Goal: Check status

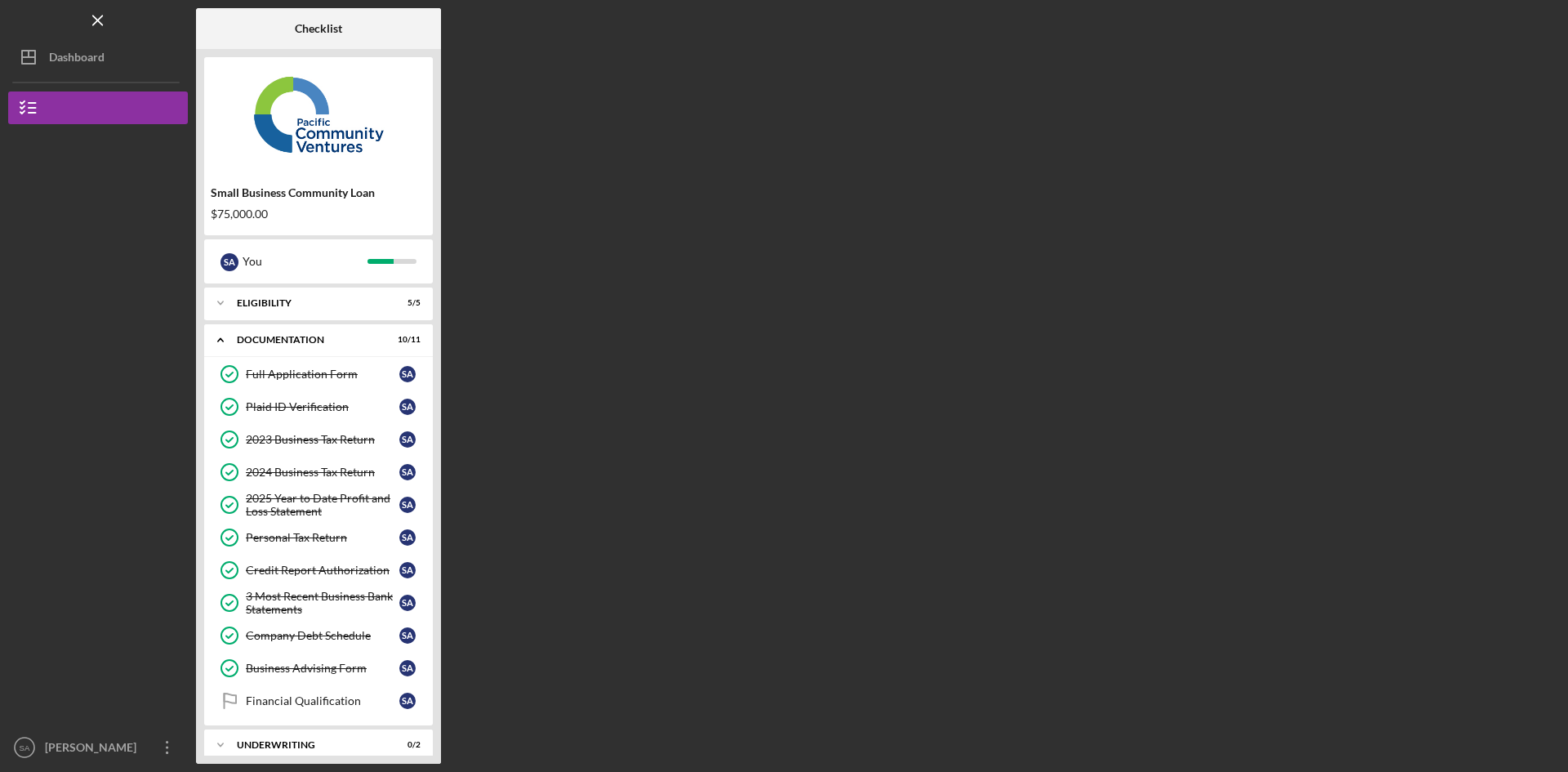
click at [52, 60] on div "Dashboard" at bounding box center [76, 60] width 56 height 37
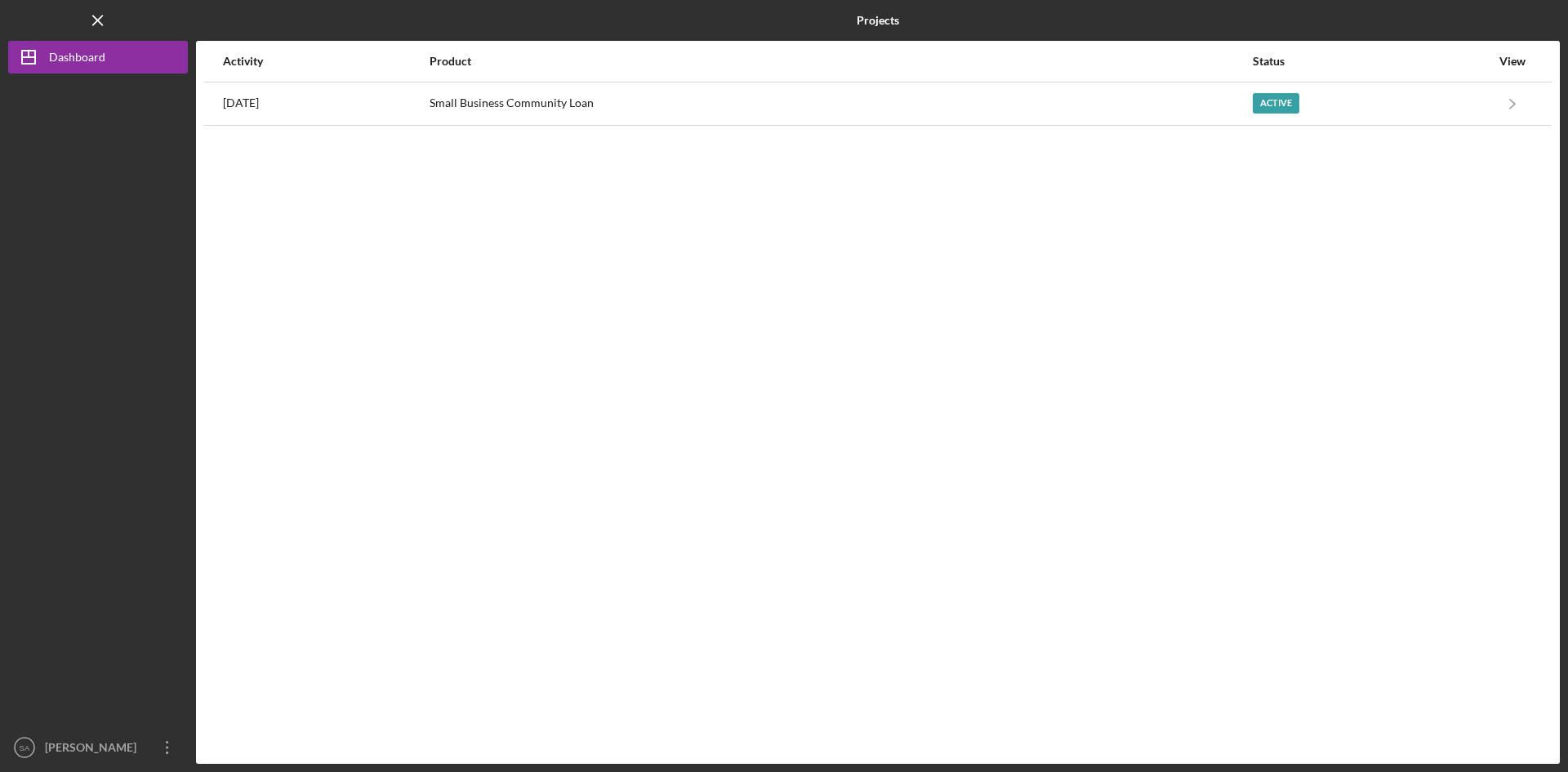
click at [1206, 112] on div "Small Business Community Loan" at bounding box center [840, 104] width 822 height 41
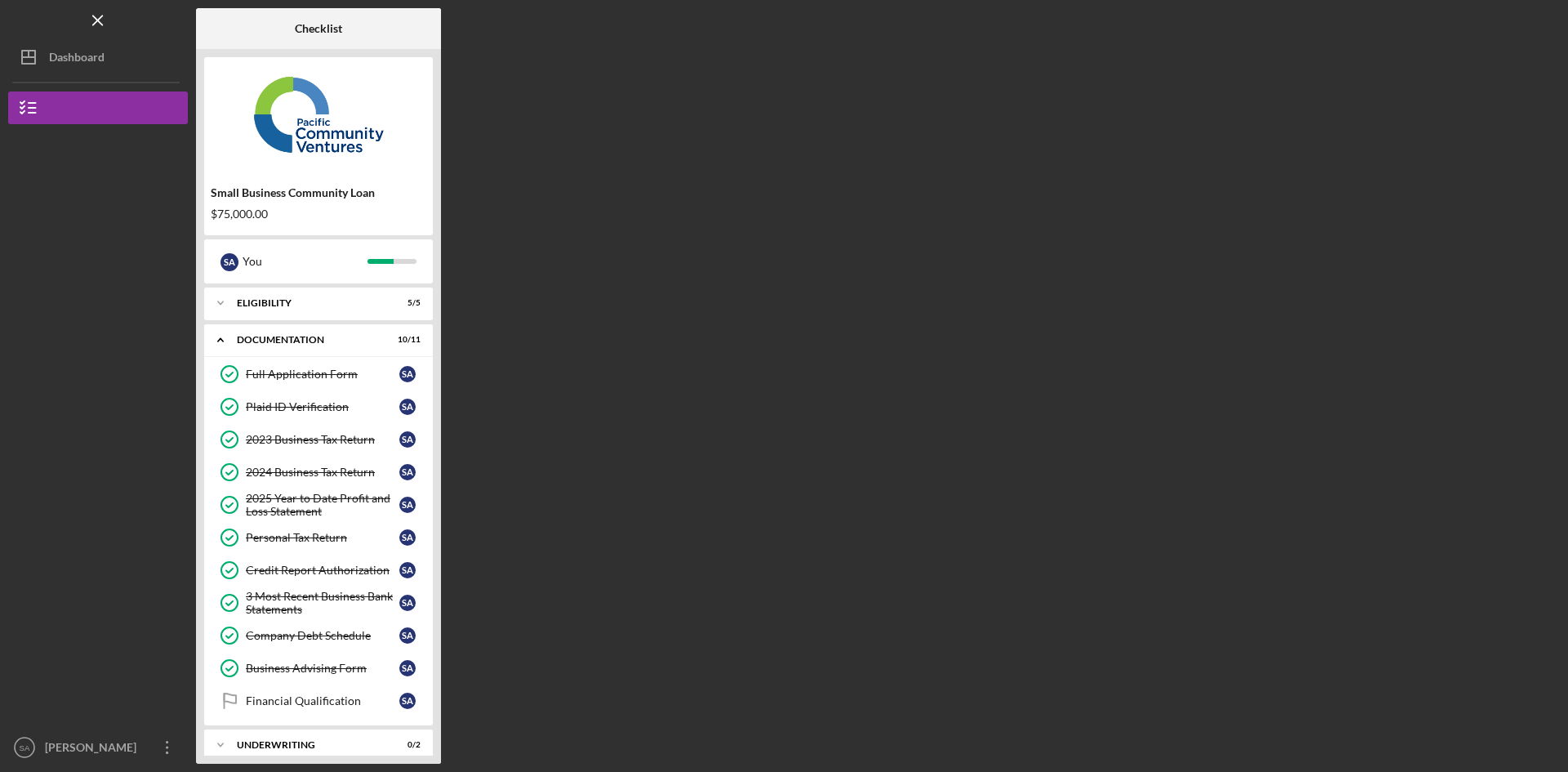
click at [75, 42] on div "Dashboard" at bounding box center [76, 60] width 56 height 37
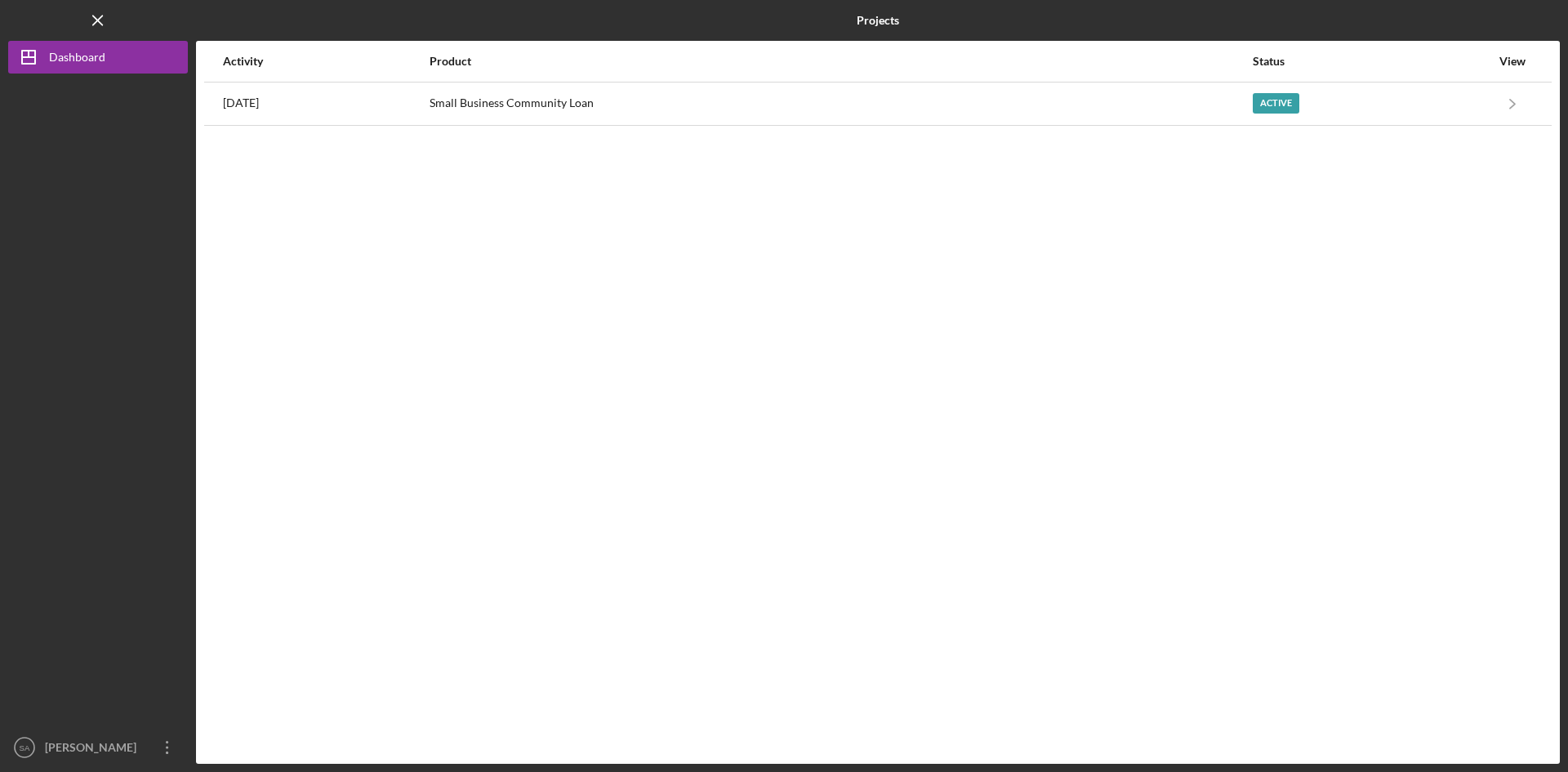
click at [999, 100] on div "Small Business Community Loan" at bounding box center [840, 104] width 822 height 41
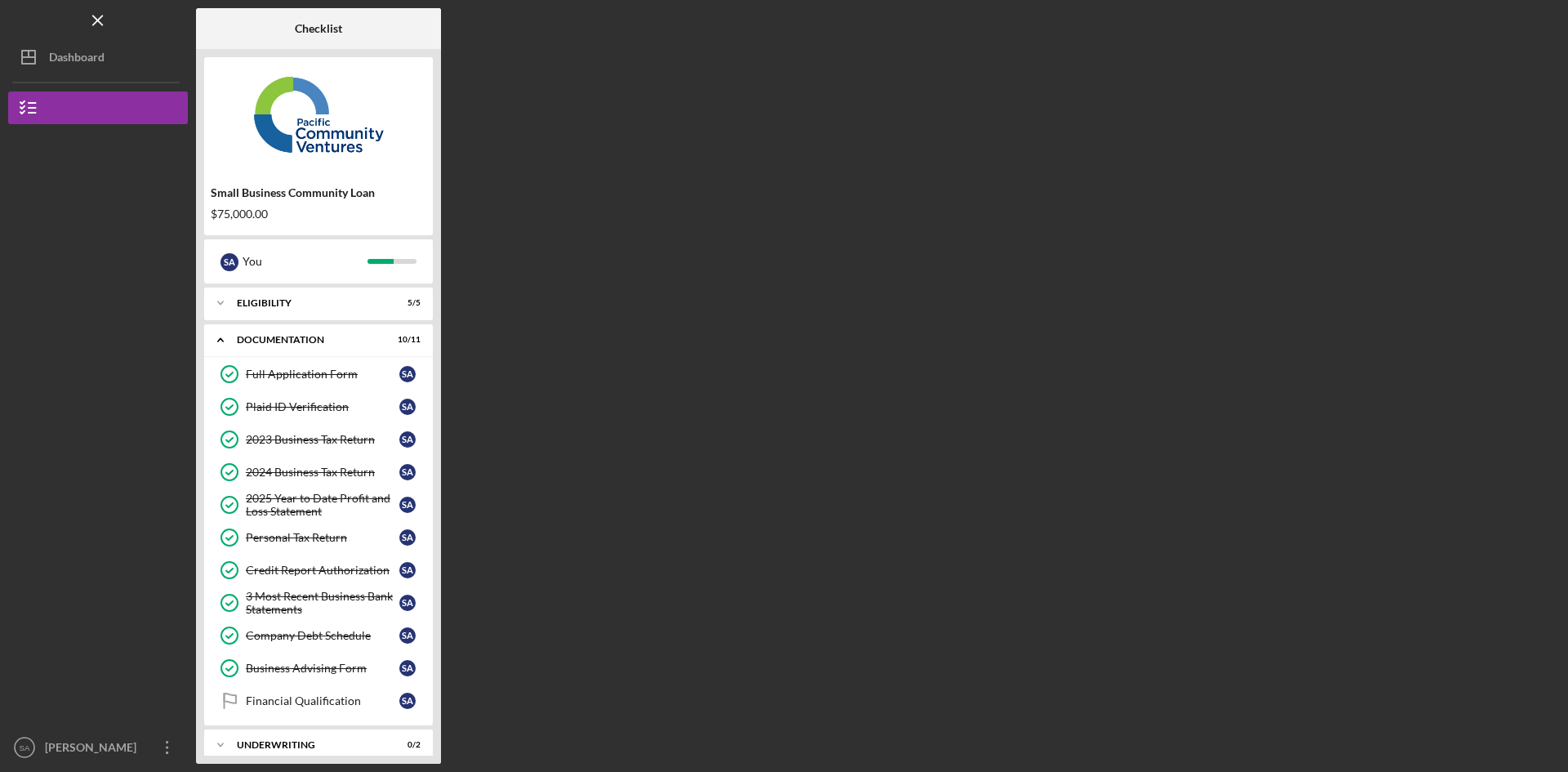
click at [55, 47] on div "Dashboard" at bounding box center [76, 60] width 56 height 37
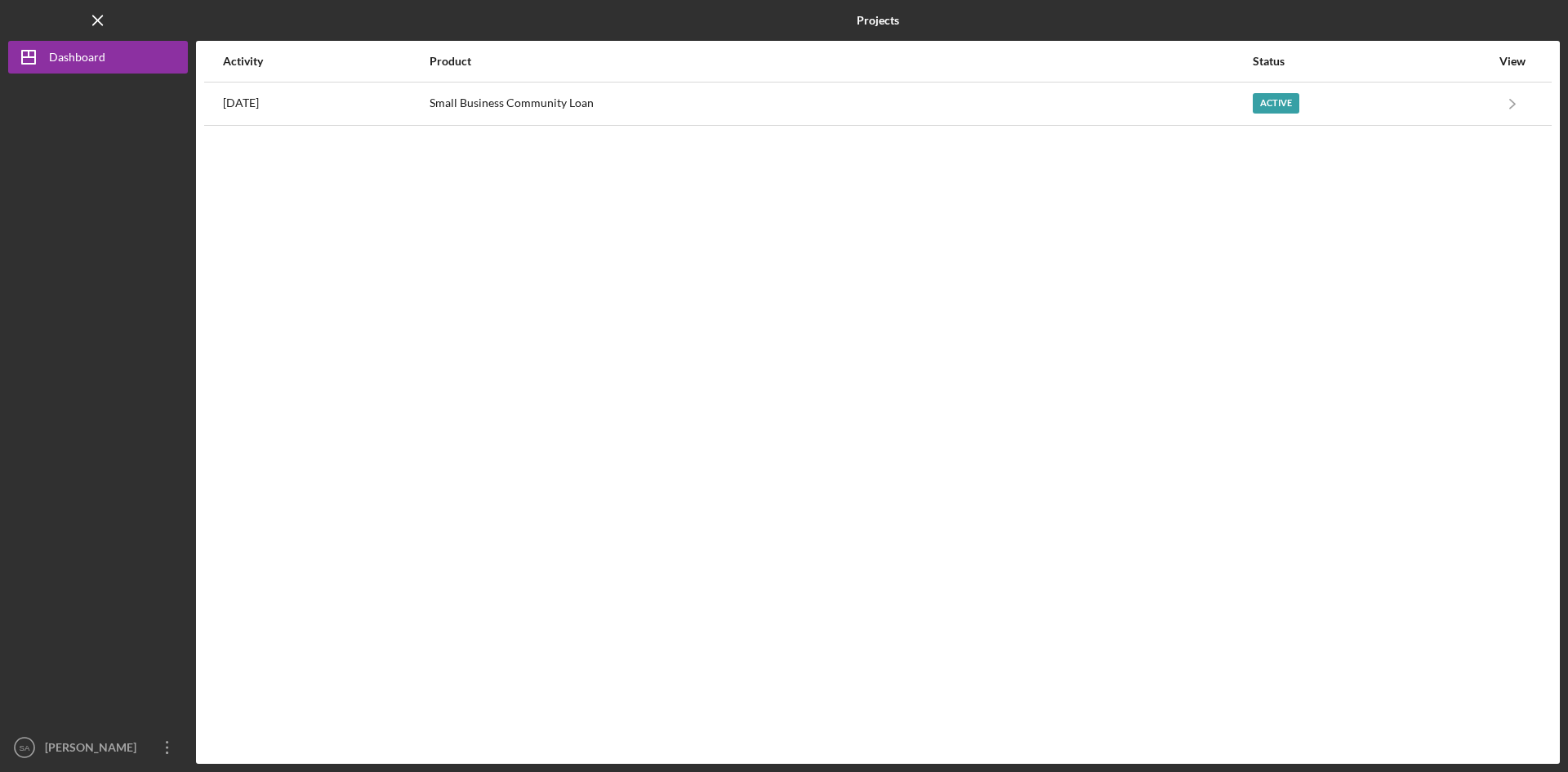
click at [879, 105] on div "Small Business Community Loan" at bounding box center [840, 104] width 822 height 41
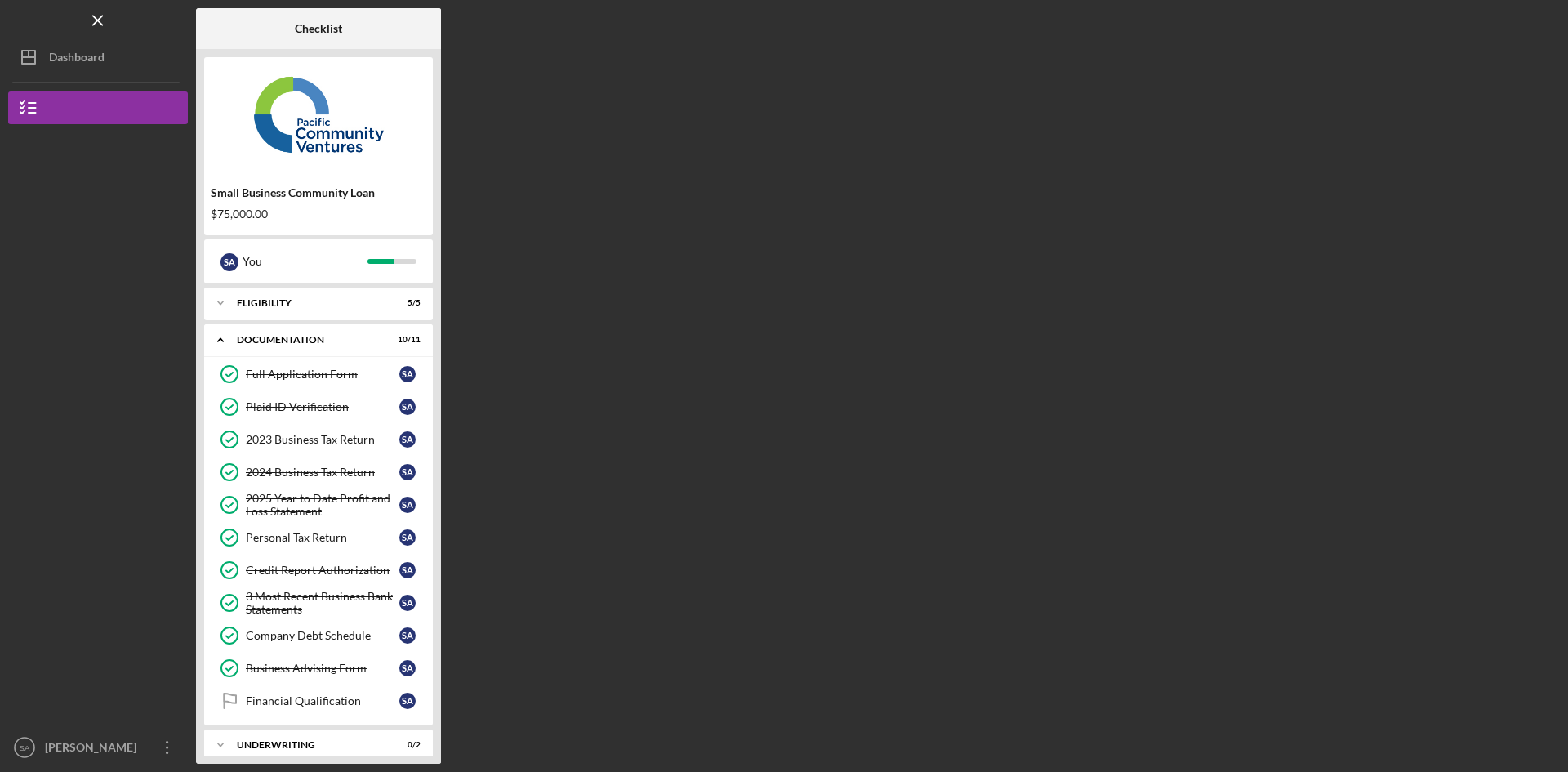
click at [328, 305] on div "Eligibility" at bounding box center [308, 303] width 143 height 10
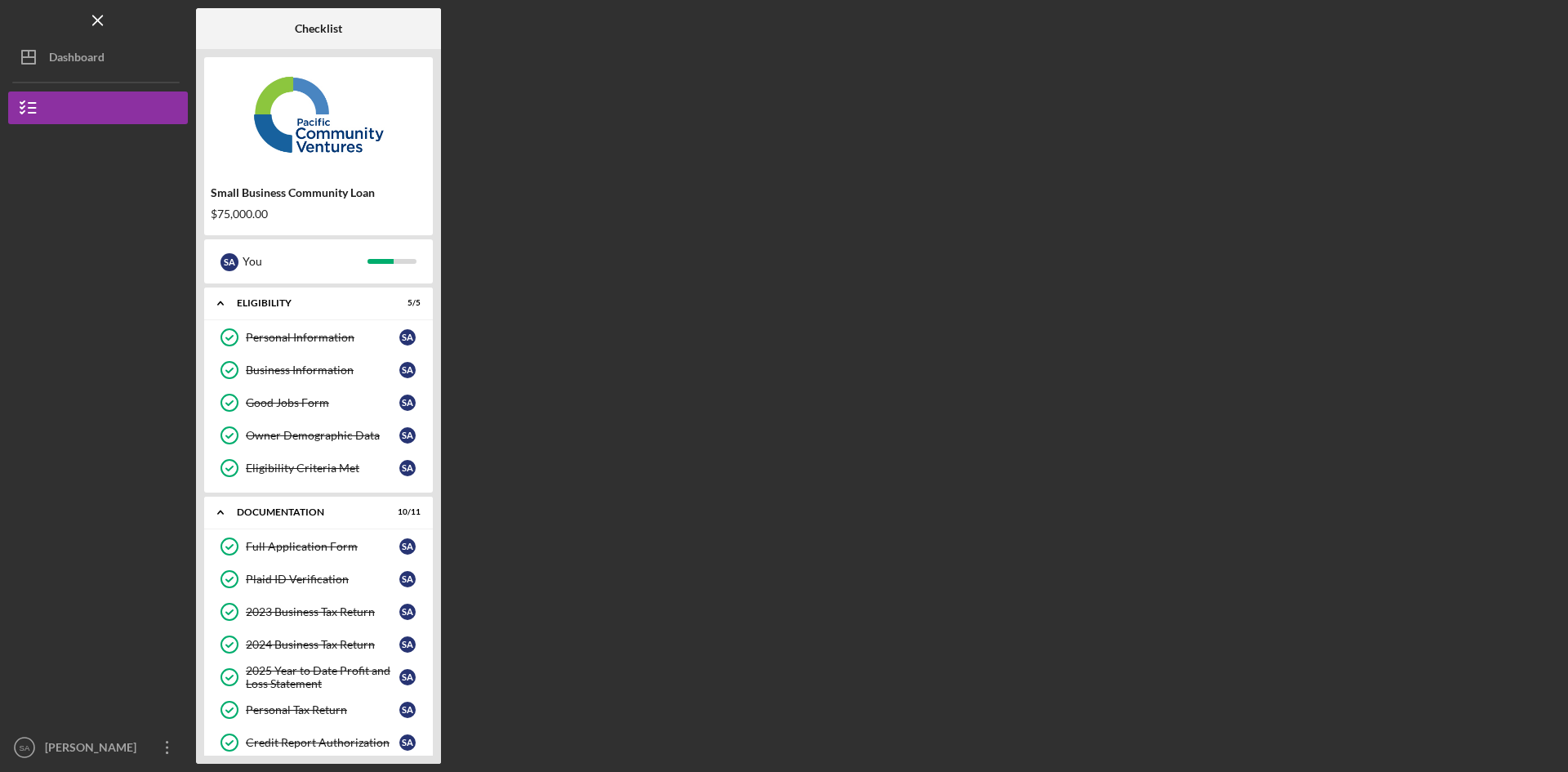
click at [328, 301] on div "Eligibility" at bounding box center [308, 303] width 143 height 10
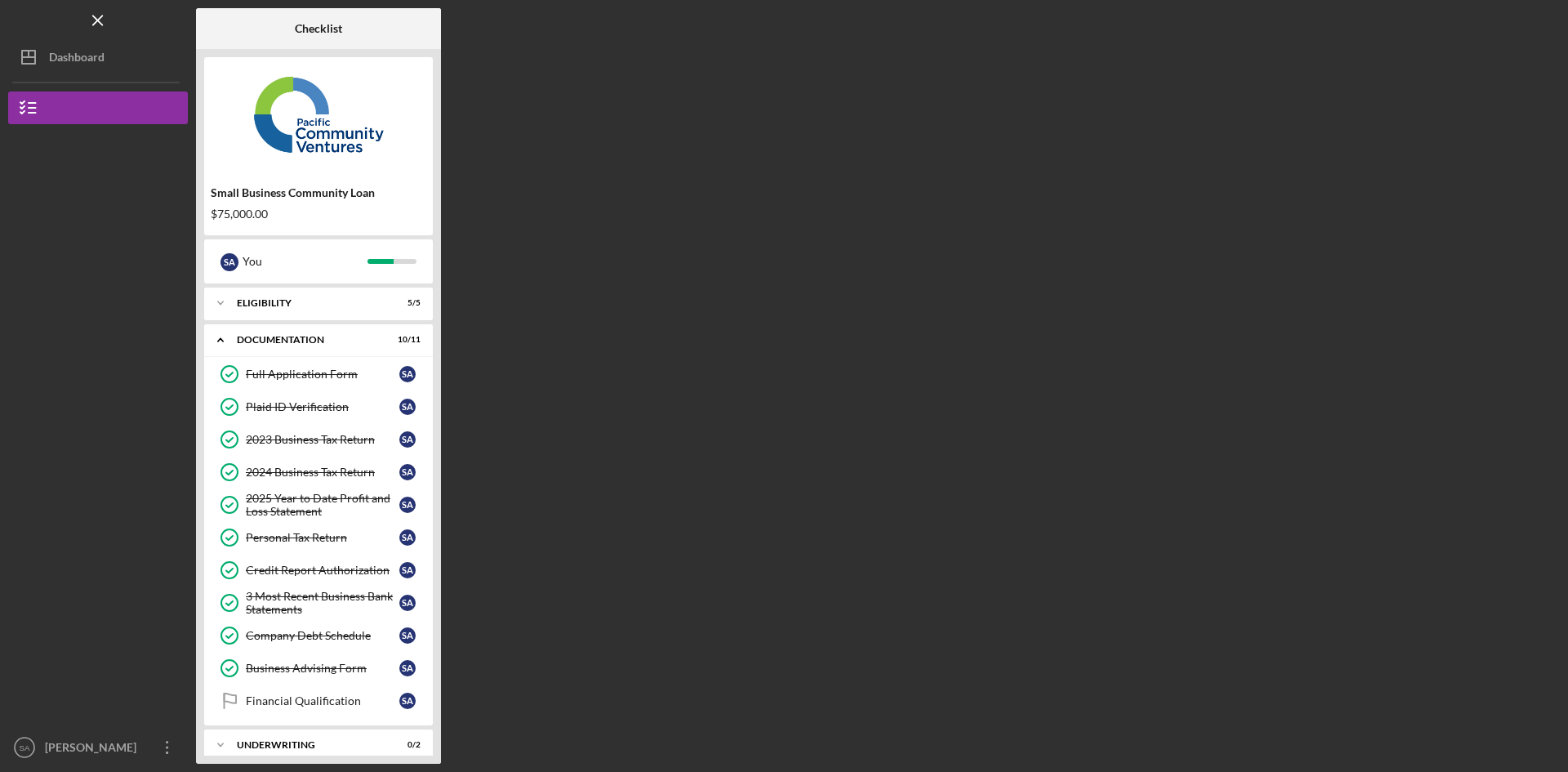
click at [315, 333] on div "Icon/Expander Documentation 10 / 11" at bounding box center [318, 340] width 229 height 33
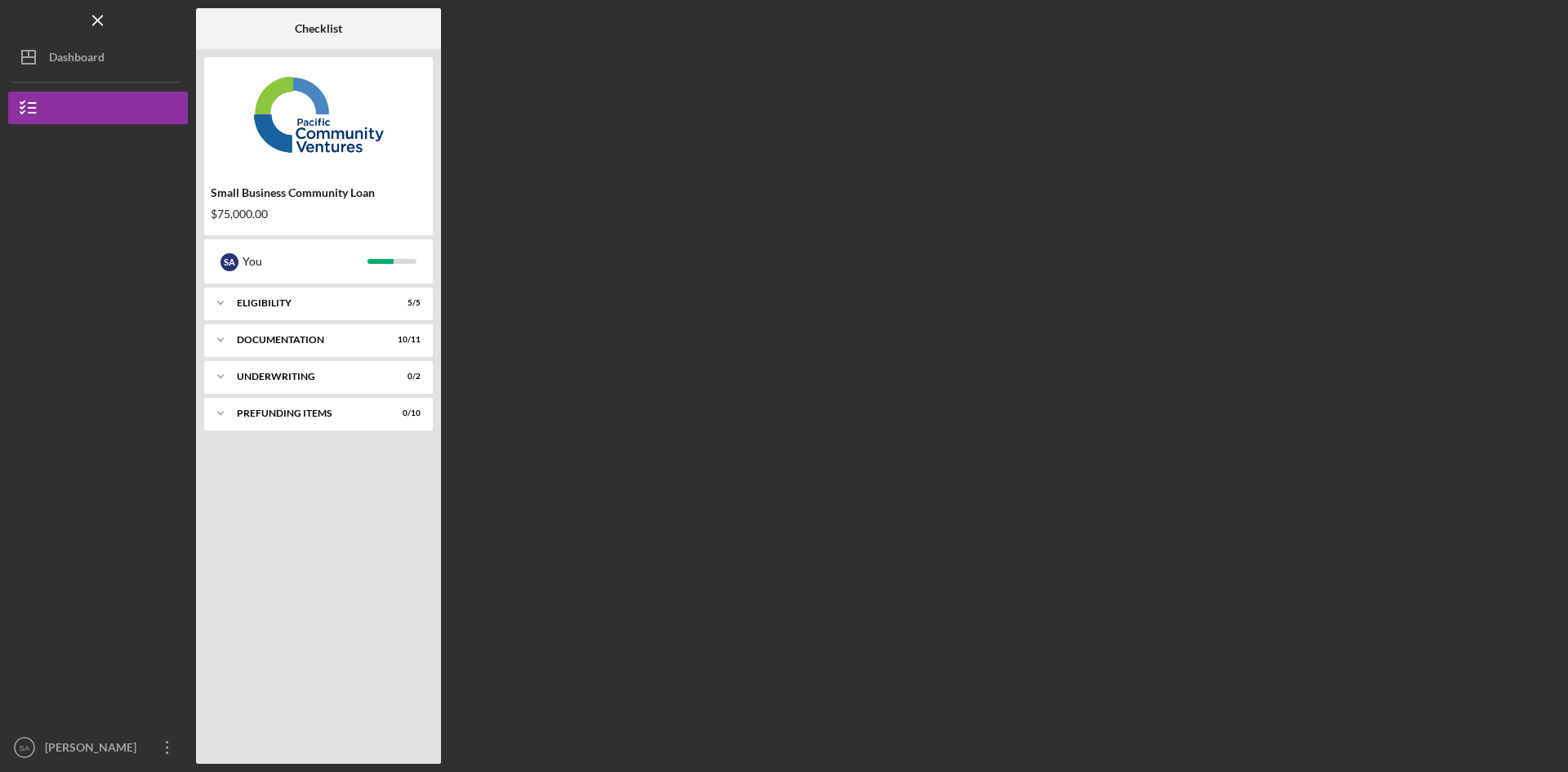
click at [92, 58] on div "Dashboard" at bounding box center [76, 60] width 56 height 37
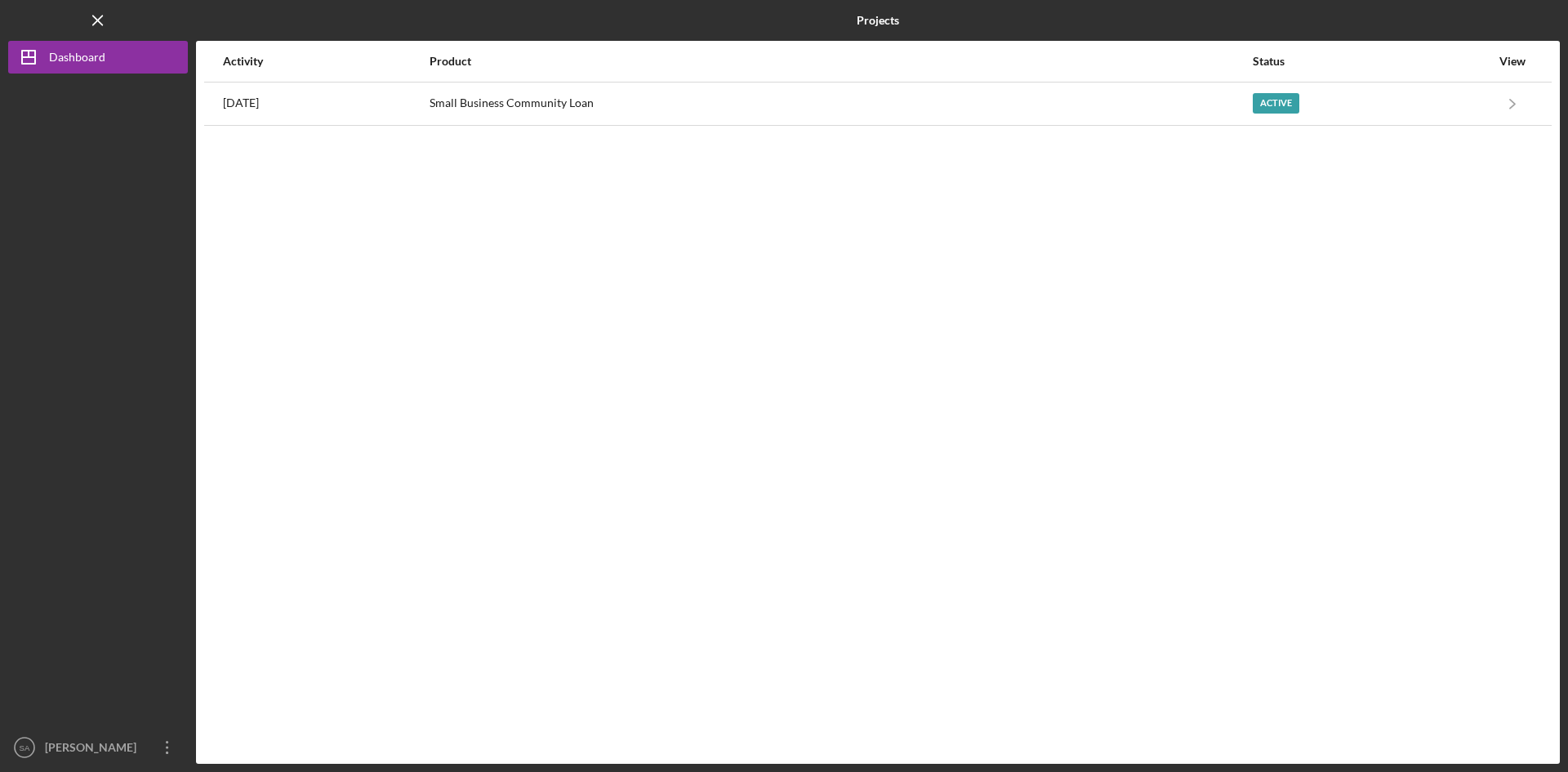
click at [832, 116] on div "Small Business Community Loan" at bounding box center [840, 104] width 822 height 41
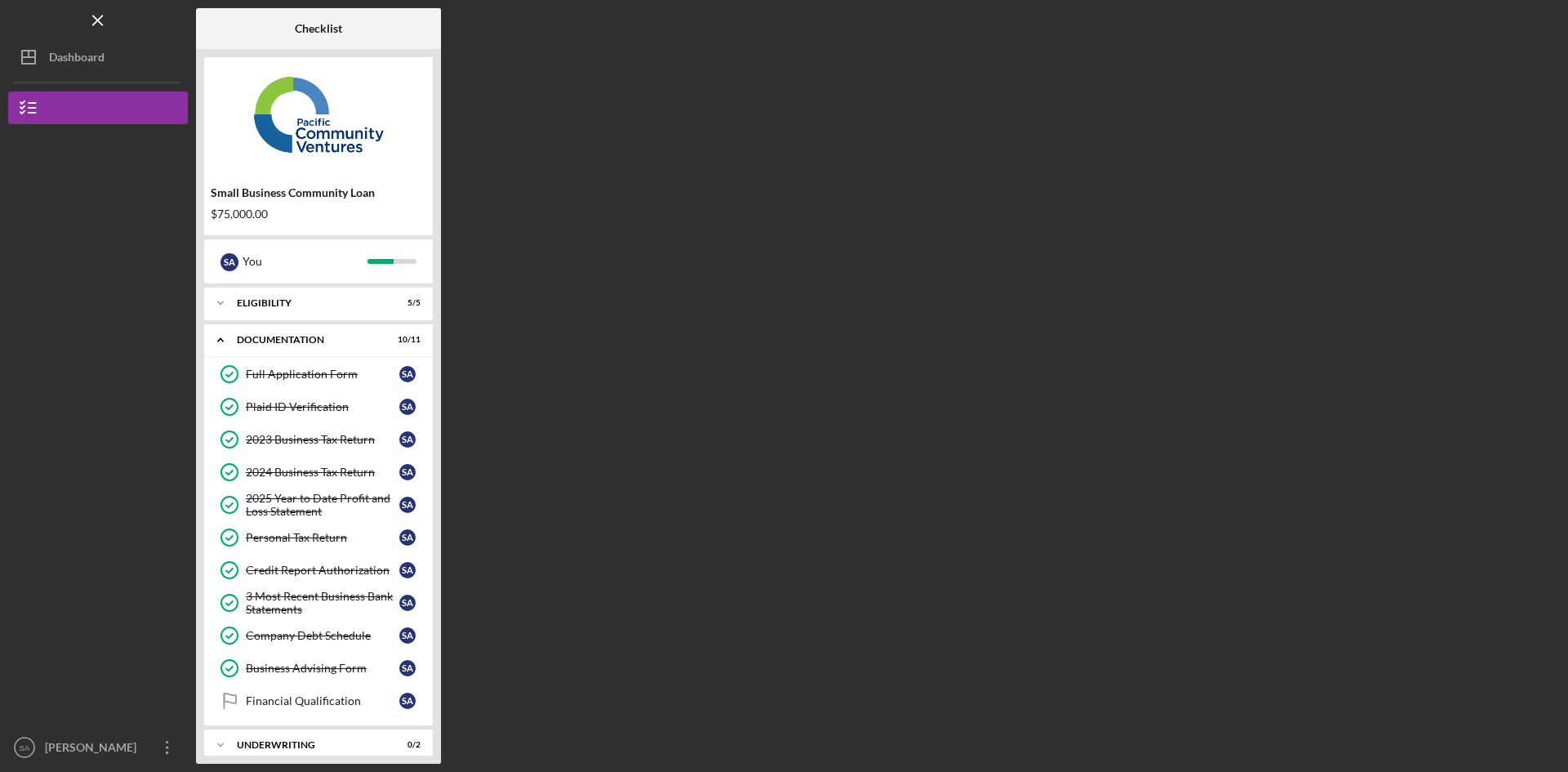
click at [93, 60] on div "Dashboard" at bounding box center [76, 60] width 56 height 37
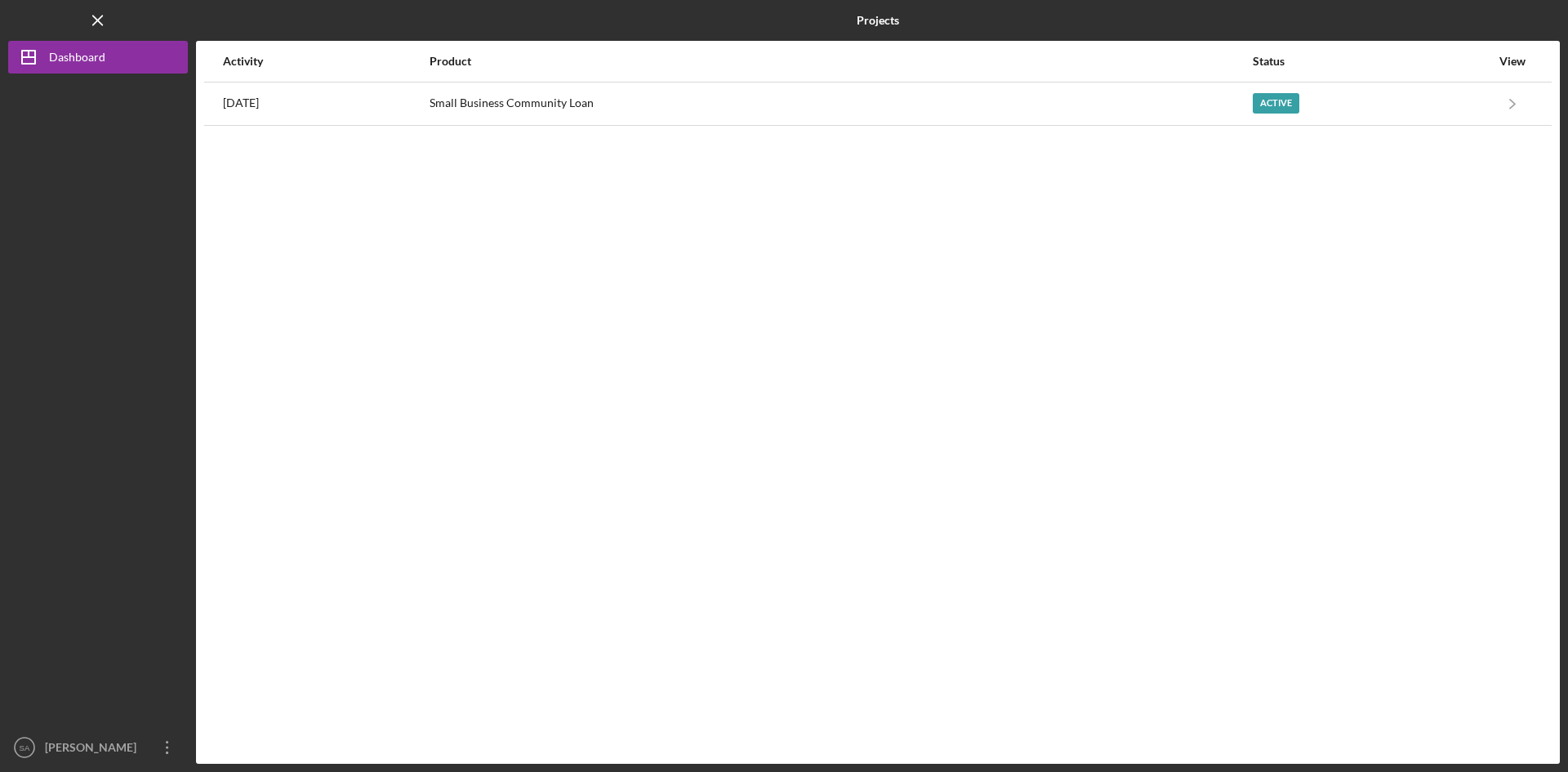
click at [563, 98] on div "Small Business Community Loan" at bounding box center [840, 104] width 822 height 41
